Goal: Navigation & Orientation: Find specific page/section

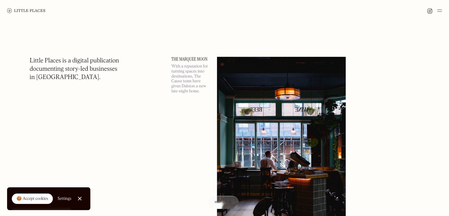
click at [439, 8] on img at bounding box center [439, 10] width 5 height 7
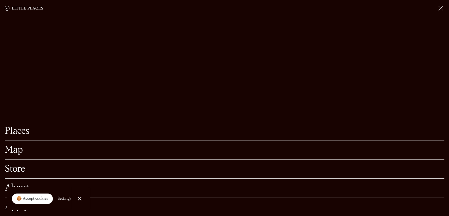
click at [18, 126] on link "Places" at bounding box center [225, 130] width 440 height 9
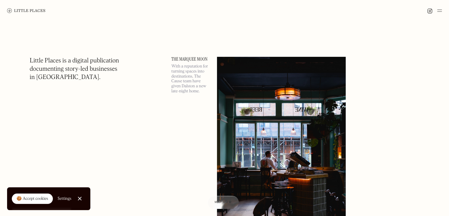
click at [440, 6] on div at bounding box center [224, 10] width 449 height 21
click at [441, 11] on img at bounding box center [439, 10] width 5 height 7
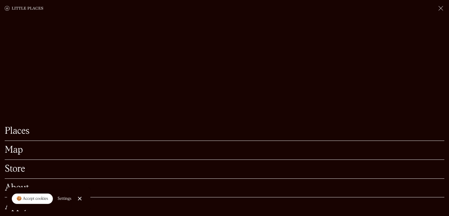
click at [23, 141] on div "Map" at bounding box center [225, 150] width 440 height 19
click at [12, 145] on link "Map" at bounding box center [225, 149] width 440 height 9
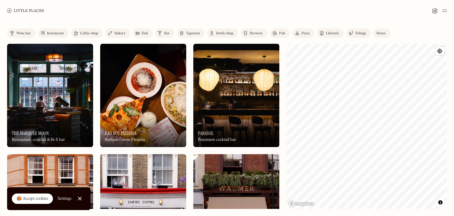
click at [400, 215] on html "Places Map Store About Apply 🍪 Accept cookies Settings Close Cookie Popup Close…" at bounding box center [227, 108] width 454 height 216
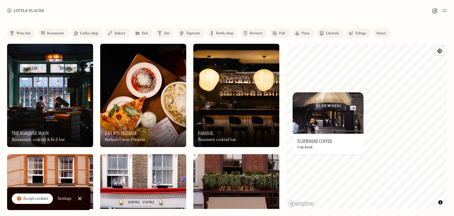
drag, startPoint x: 400, startPoint y: 218, endPoint x: 327, endPoint y: 94, distance: 143.0
click at [327, 94] on img at bounding box center [327, 112] width 71 height 41
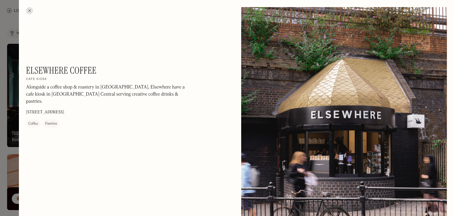
click at [28, 13] on div at bounding box center [29, 10] width 7 height 7
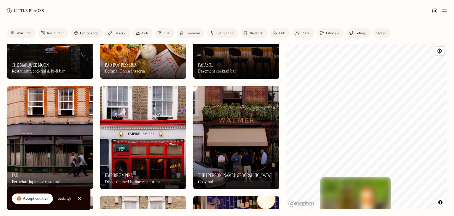
scroll to position [73, 0]
